Goal: Information Seeking & Learning: Learn about a topic

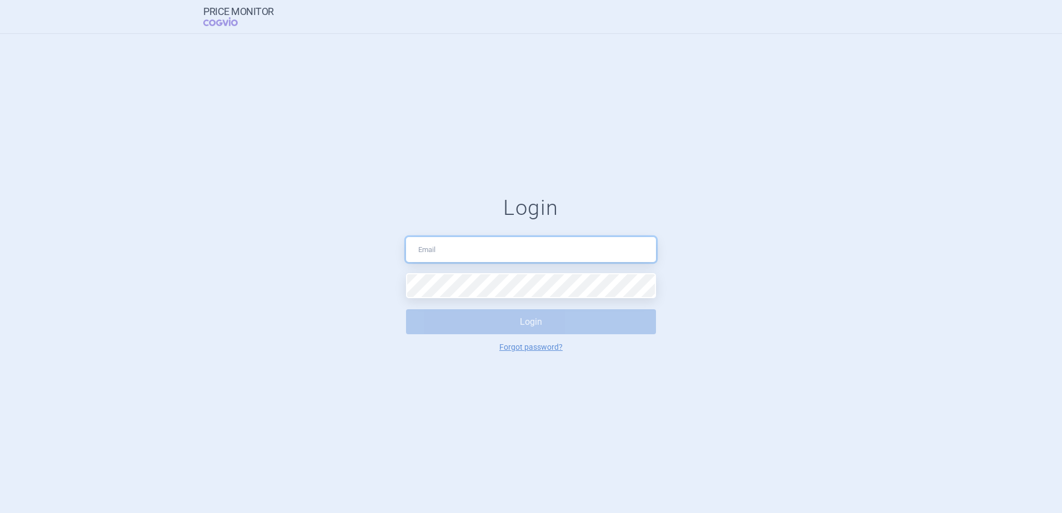
click at [483, 251] on input "text" at bounding box center [531, 249] width 250 height 25
type input "[PERSON_NAME][EMAIL_ADDRESS][PERSON_NAME][DOMAIN_NAME]"
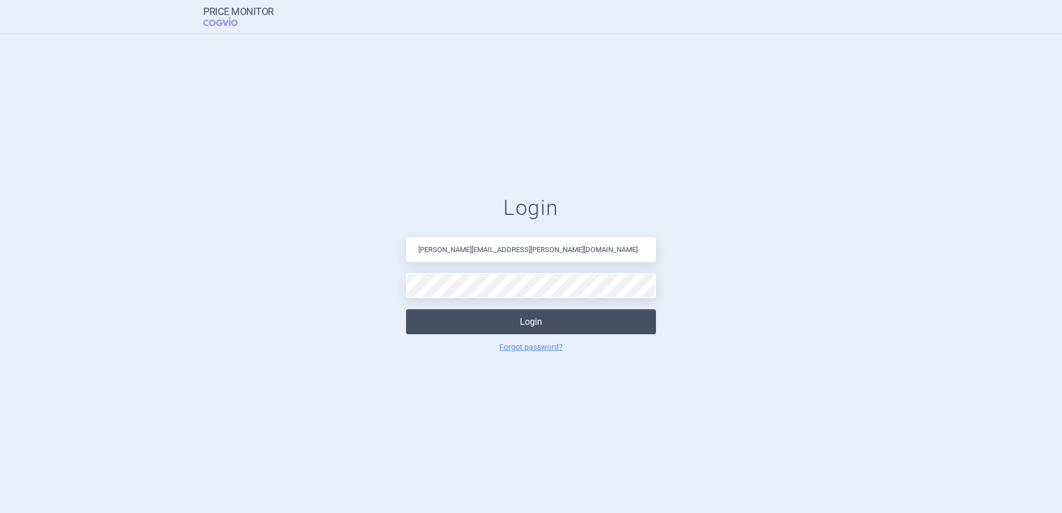
click at [493, 310] on button "Login" at bounding box center [531, 321] width 250 height 25
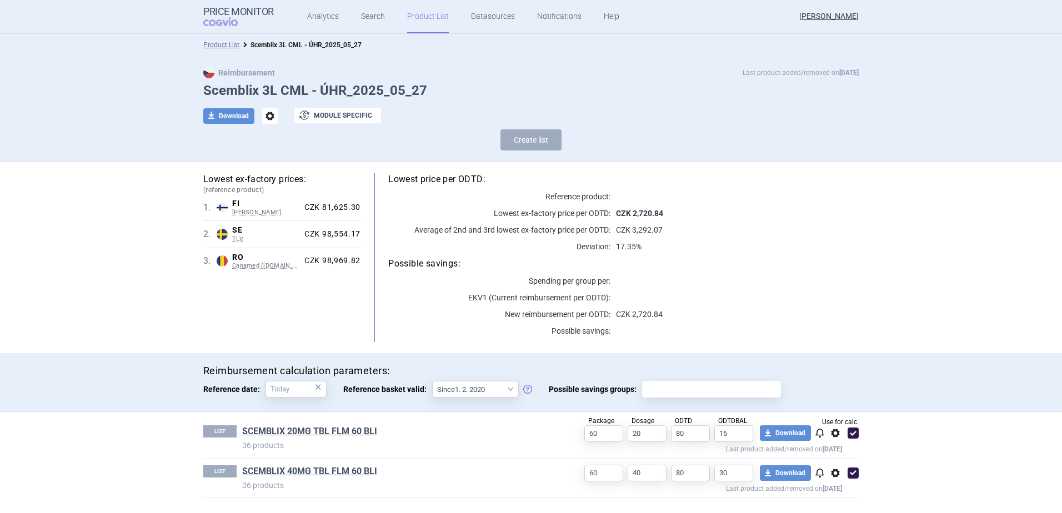
click at [429, 18] on link "Product List" at bounding box center [428, 16] width 42 height 33
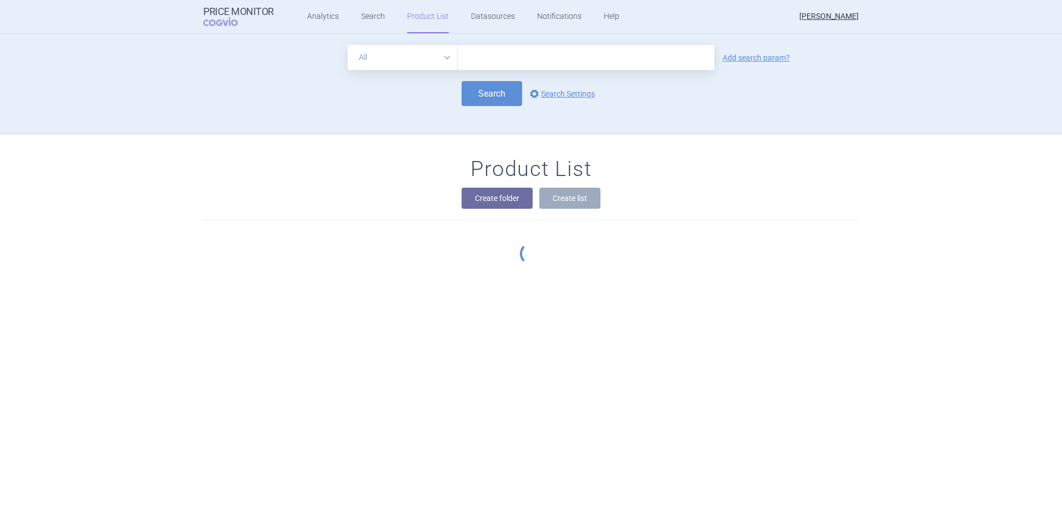
scroll to position [101, 0]
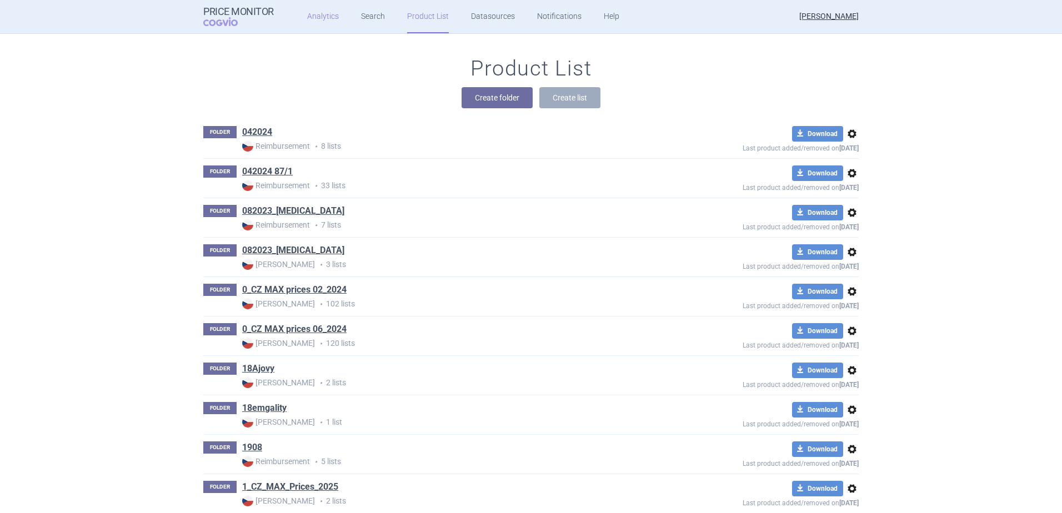
click at [316, 21] on link "Analytics" at bounding box center [323, 16] width 32 height 33
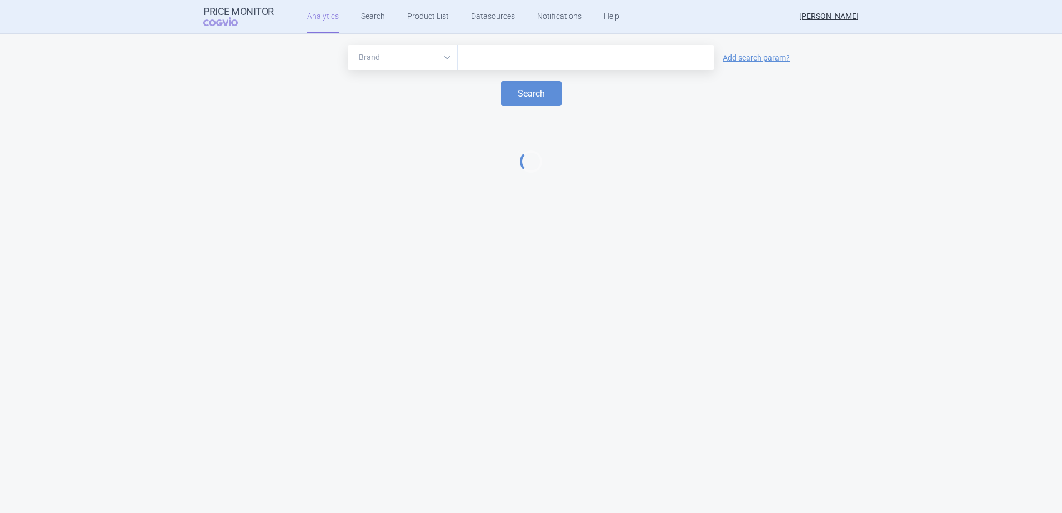
click at [507, 66] on div at bounding box center [586, 57] width 257 height 25
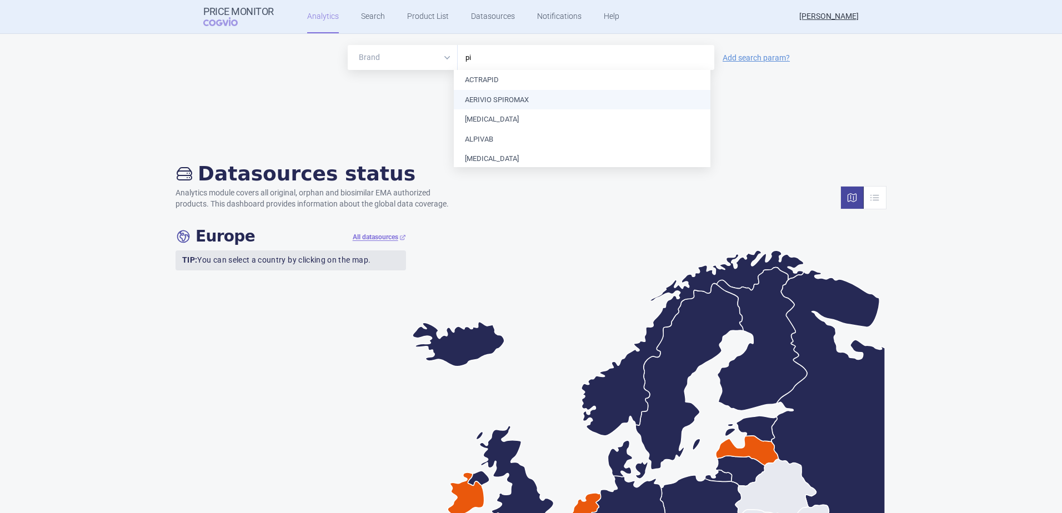
type input "p"
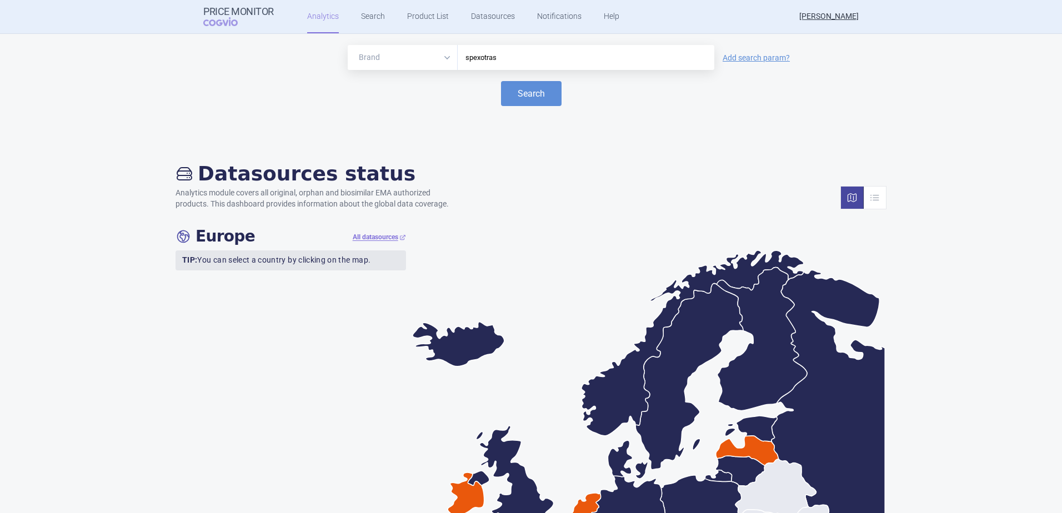
type input "spexotras"
click at [501, 81] on button "Search" at bounding box center [531, 93] width 61 height 25
click at [534, 98] on button "Search" at bounding box center [531, 93] width 61 height 25
click at [502, 61] on input "spexotras" at bounding box center [585, 58] width 245 height 14
click at [364, 13] on link "Search" at bounding box center [373, 16] width 24 height 33
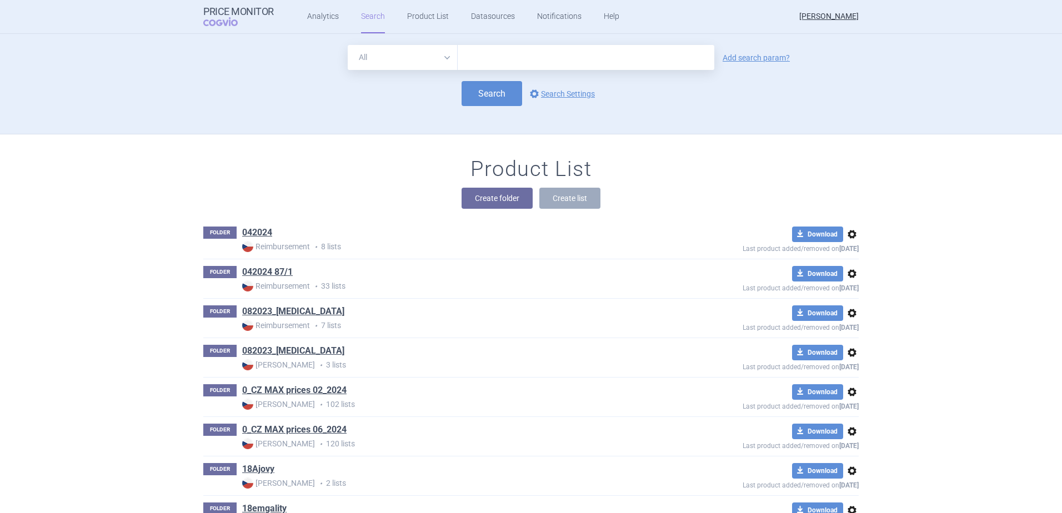
click at [558, 62] on input "text" at bounding box center [586, 57] width 257 height 25
type input "spexotras"
click button "Search" at bounding box center [492, 93] width 61 height 25
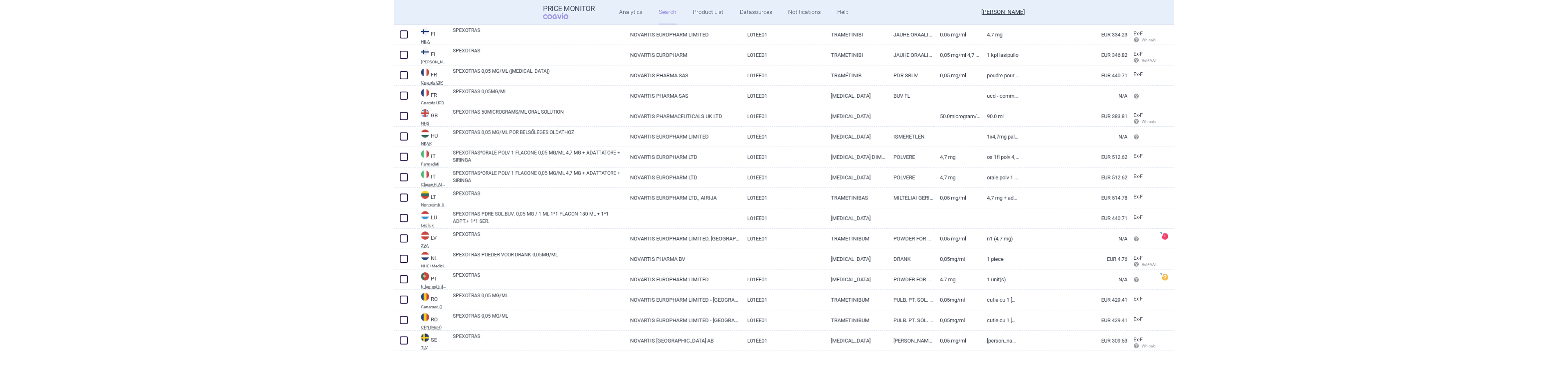
scroll to position [330, 0]
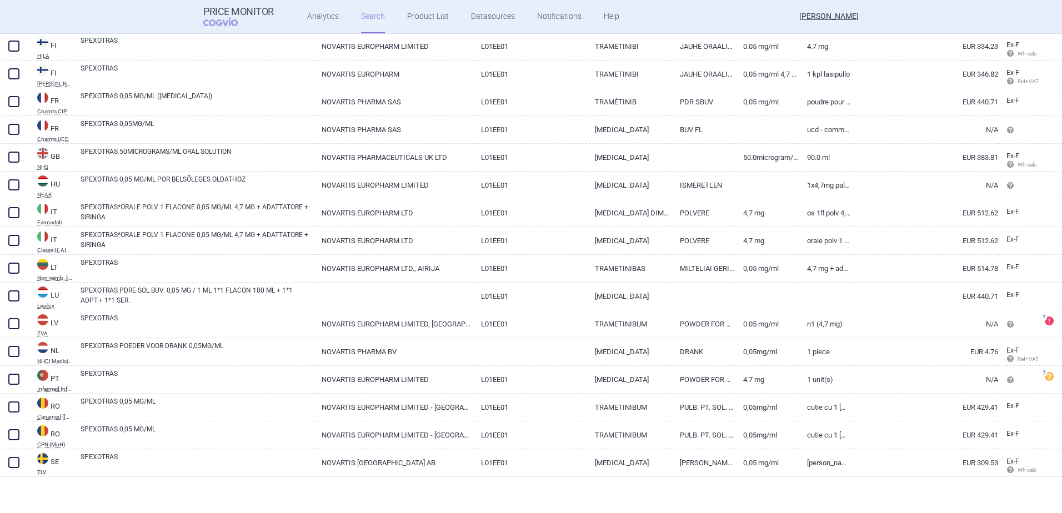
click at [111, 17] on header "Price Monitor COGVIO Analytics Search Product List Datasources Notifications He…" at bounding box center [531, 17] width 1062 height 34
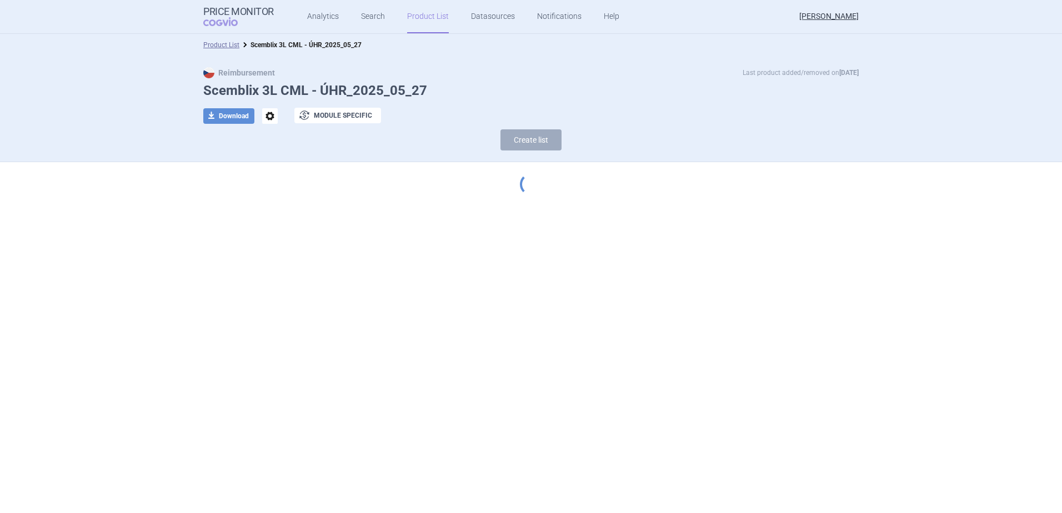
click at [335, 18] on ul "Analytics Search Product List Datasources Notifications Help" at bounding box center [449, 16] width 351 height 33
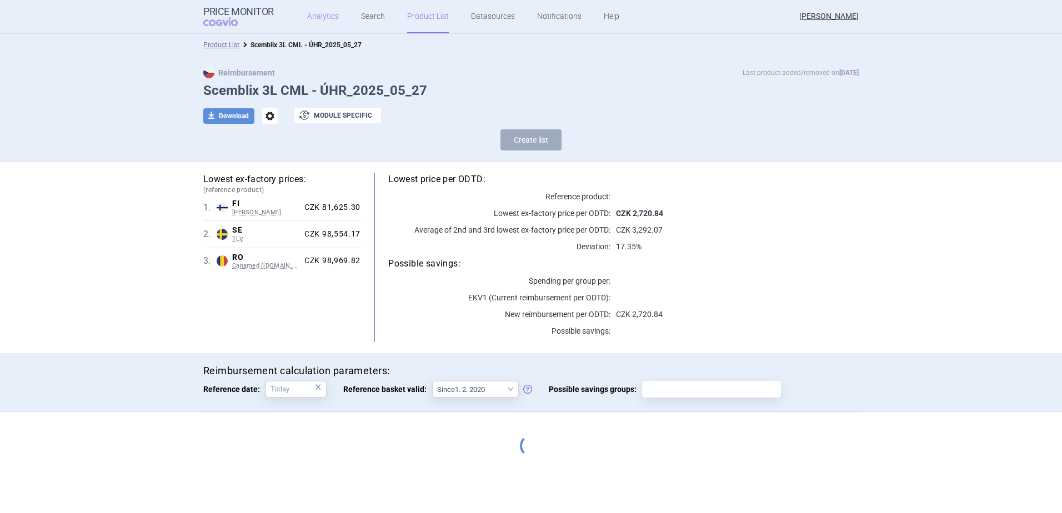
click at [332, 18] on link "Analytics" at bounding box center [323, 16] width 32 height 33
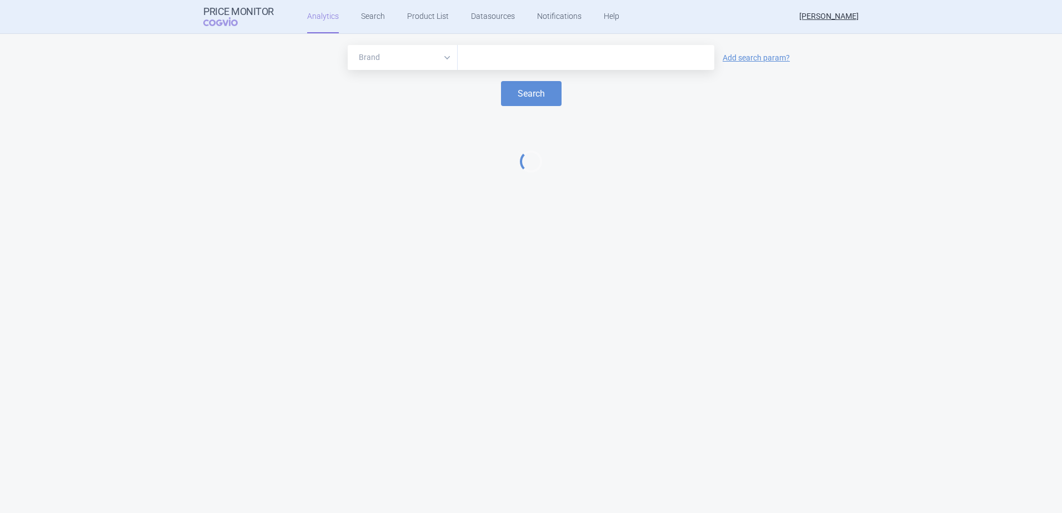
click at [542, 54] on input "text" at bounding box center [585, 58] width 245 height 14
type input "scemblix"
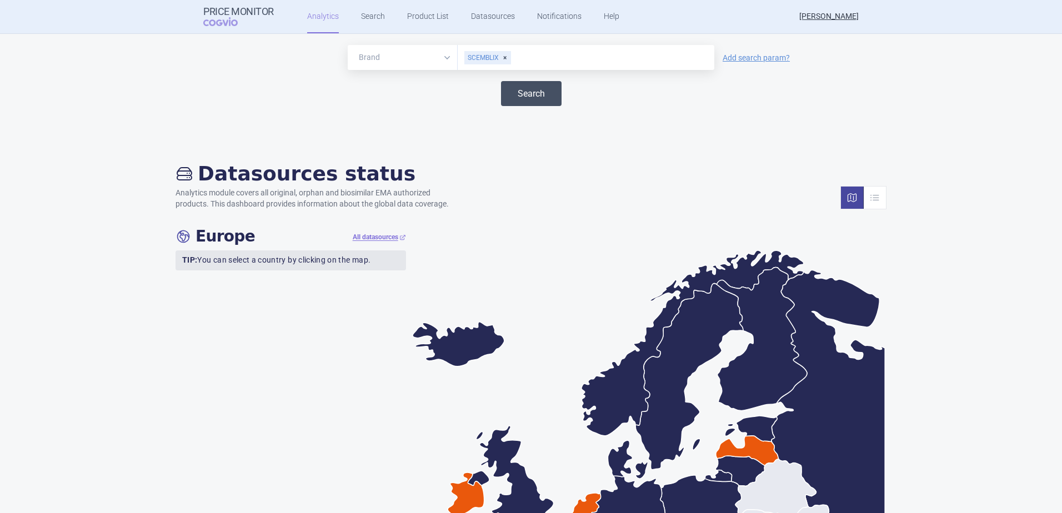
click at [538, 88] on button "Search" at bounding box center [531, 93] width 61 height 25
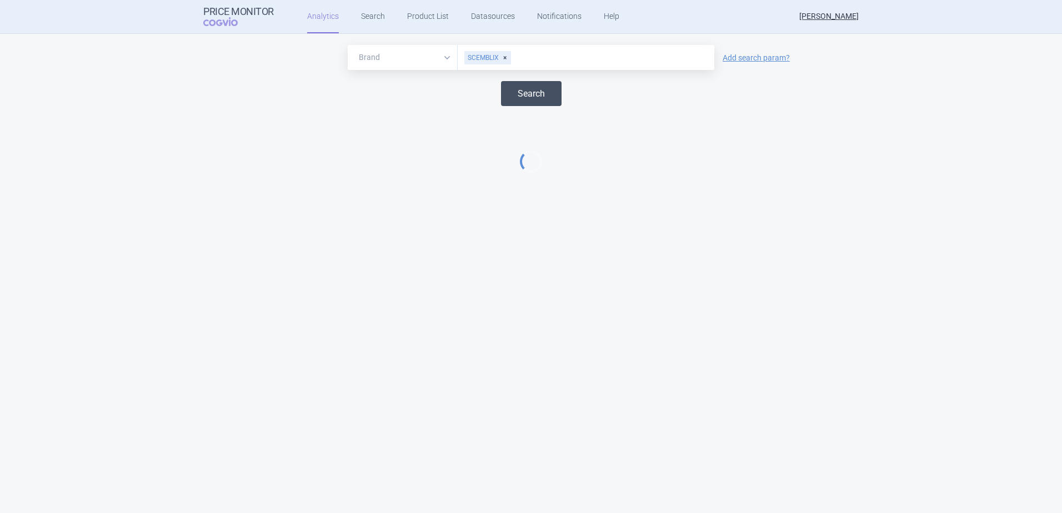
select select "EUR"
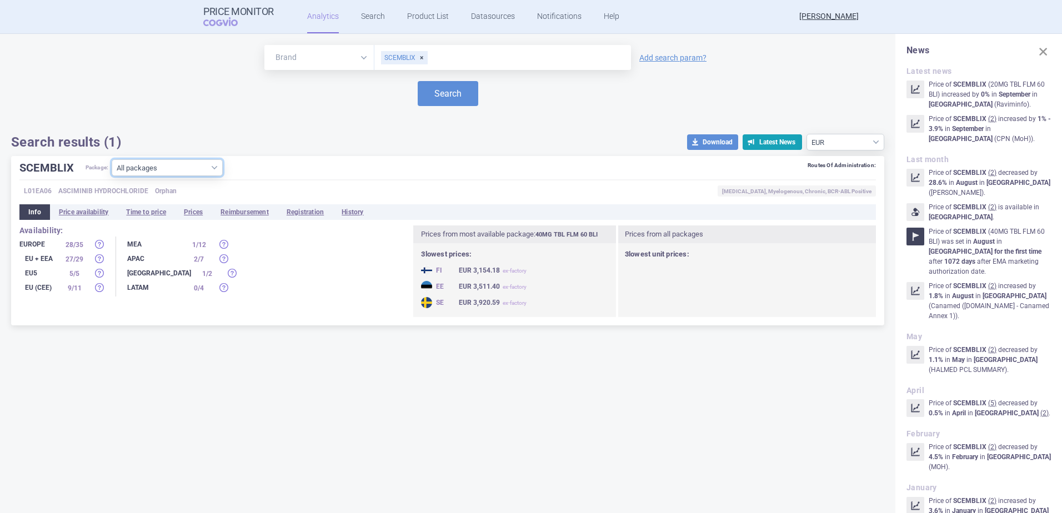
click at [215, 167] on select "All packages 100MG TBL FLM 60 TBC ( 0 ) 20MG TBL FLM 20 BLI ( 1 ) 20MG TBL FLM …" at bounding box center [167, 167] width 111 height 17
click at [181, 173] on select "All packages 100MG TBL FLM 60 TBC ( 0 ) 20MG TBL FLM 20 BLI ( 1 ) 20MG TBL FLM …" at bounding box center [167, 167] width 111 height 17
click at [112, 176] on select "All packages 100MG TBL FLM 60 TBC ( 0 ) 20MG TBL FLM 20 BLI ( 1 ) 20MG TBL FLM …" at bounding box center [167, 167] width 111 height 17
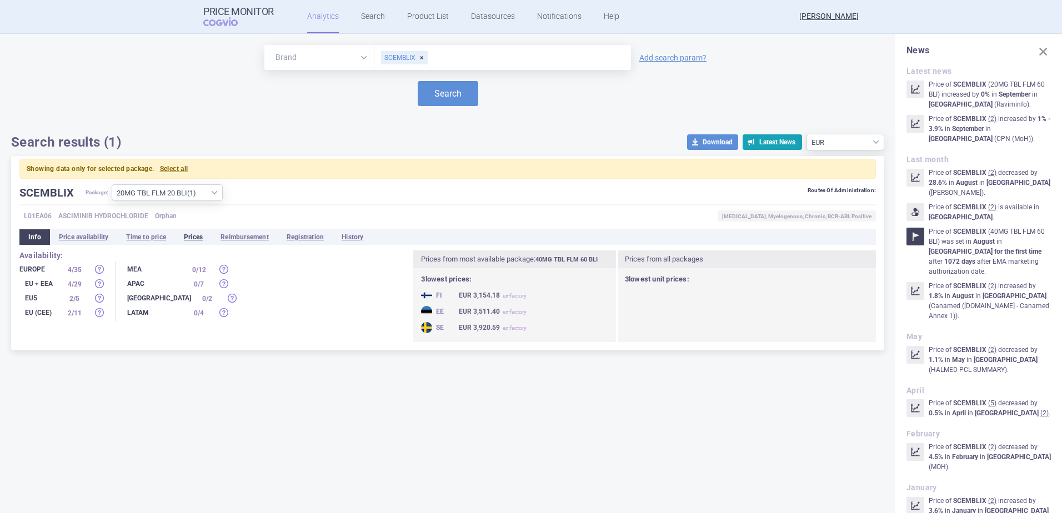
click at [192, 235] on li "Prices" at bounding box center [193, 237] width 37 height 16
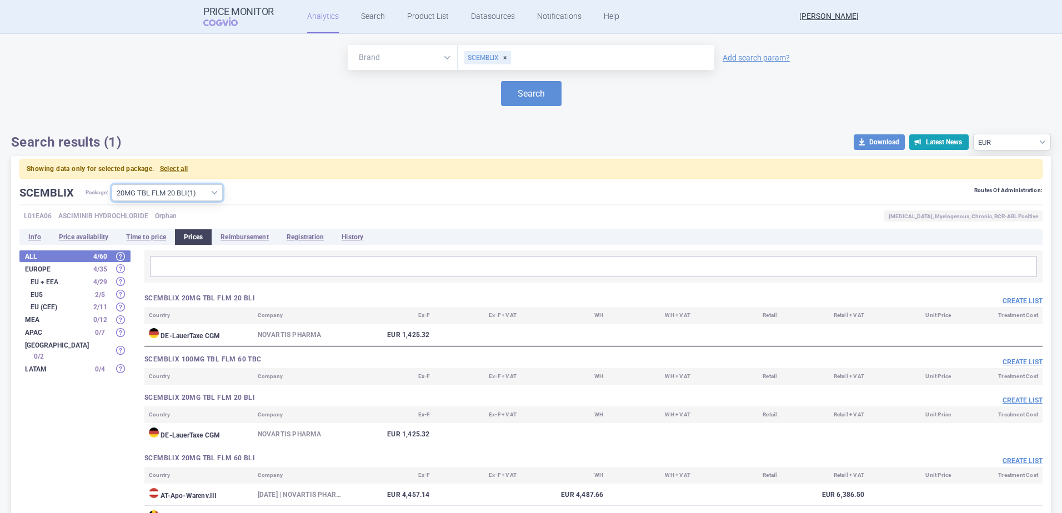
click at [215, 189] on select "All packages 100MG TBL FLM 60 TBC ( 0 ) 20MG TBL FLM 20 BLI ( 1 ) 20MG TBL FLM …" at bounding box center [167, 192] width 111 height 17
click at [112, 184] on select "All packages 100MG TBL FLM 60 TBC ( 0 ) 20MG TBL FLM 20 BLI ( 1 ) 20MG TBL FLM …" at bounding box center [167, 192] width 111 height 17
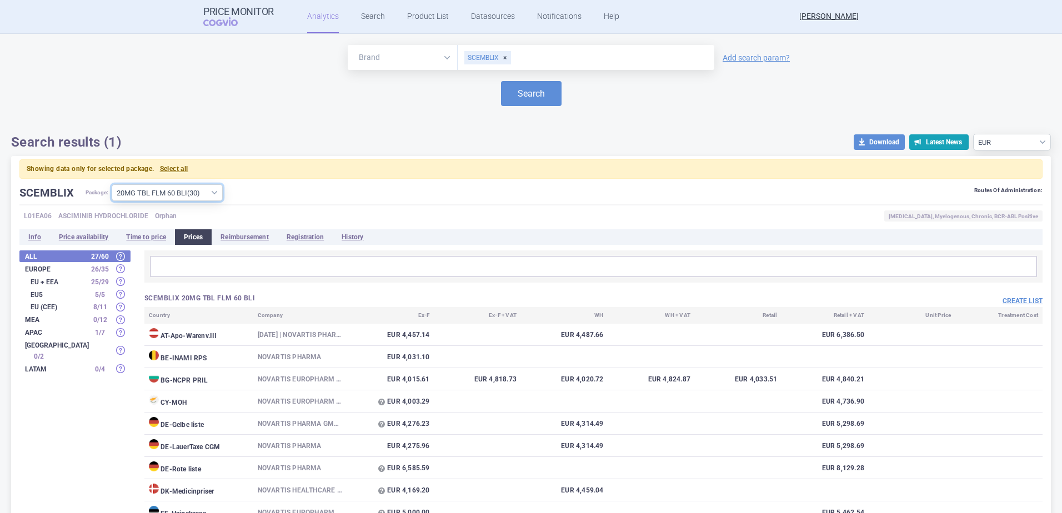
click at [202, 195] on select "All packages 100MG TBL FLM 60 TBC ( 0 ) 20MG TBL FLM 20 BLI ( 1 ) 20MG TBL FLM …" at bounding box center [167, 192] width 111 height 17
click at [112, 184] on select "All packages 100MG TBL FLM 60 TBC ( 0 ) 20MG TBL FLM 20 BLI ( 1 ) 20MG TBL FLM …" at bounding box center [167, 192] width 111 height 17
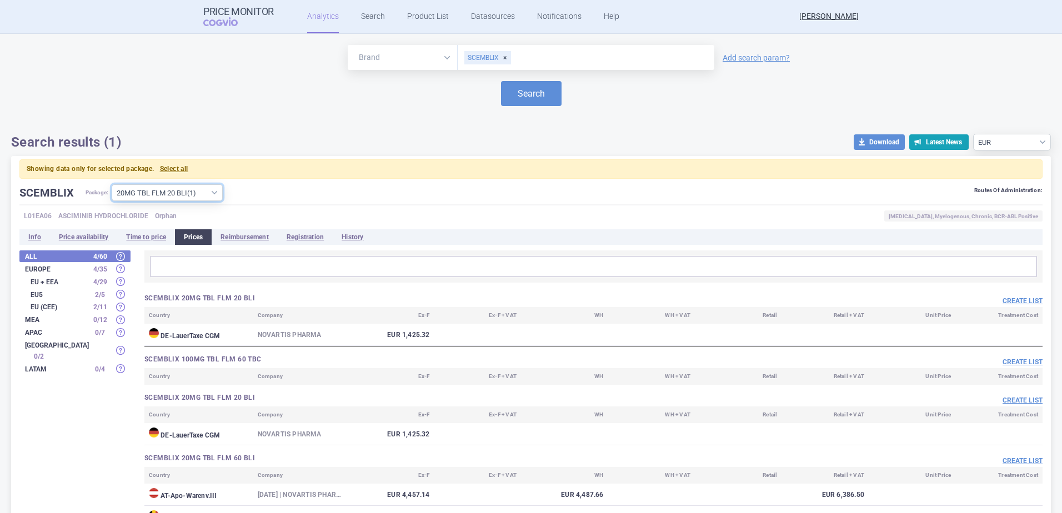
click at [207, 189] on select "All packages 100MG TBL FLM 60 TBC ( 0 ) 20MG TBL FLM 20 BLI ( 1 ) 20MG TBL FLM …" at bounding box center [167, 192] width 111 height 17
click at [199, 198] on select "All packages 100MG TBL FLM 60 TBC ( 0 ) 20MG TBL FLM 20 BLI ( 1 ) 20MG TBL FLM …" at bounding box center [167, 192] width 111 height 17
select select "dc5c71dd-bd3a-424a-b087-c2cc51247cca"
click at [112, 184] on select "All packages 100MG TBL FLM 60 TBC ( 0 ) 20MG TBL FLM 20 BLI ( 1 ) 20MG TBL FLM …" at bounding box center [167, 192] width 111 height 17
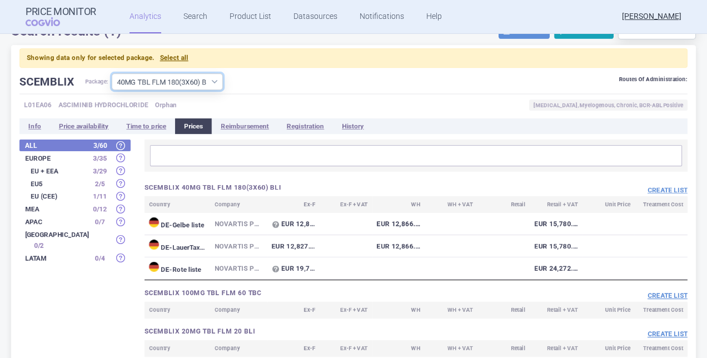
scroll to position [111, 0]
